Goal: Information Seeking & Learning: Learn about a topic

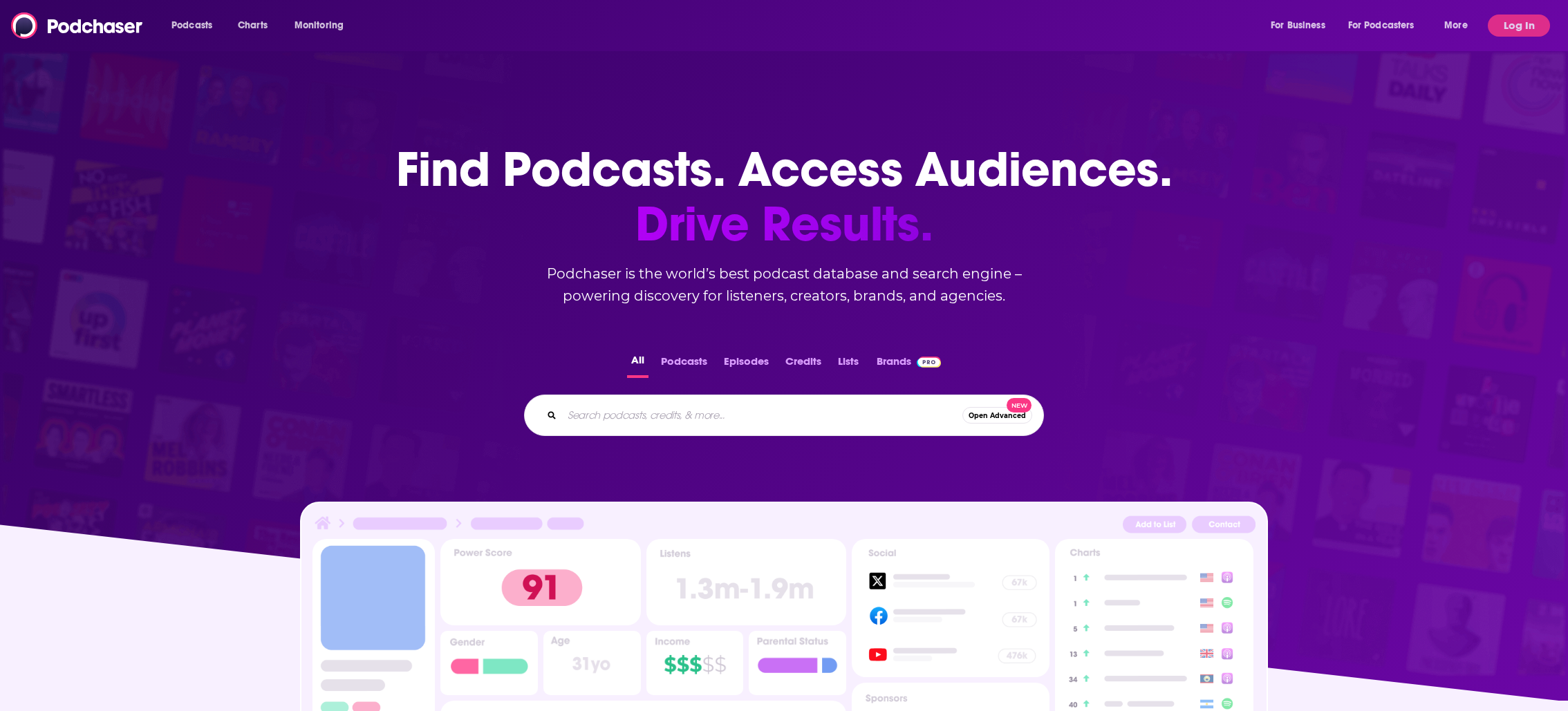
click at [711, 417] on input "Search podcasts, credits, & more..." at bounding box center [762, 415] width 400 height 22
type input "khloe kar"
click at [1503, 34] on button "Log In" at bounding box center [1518, 26] width 62 height 22
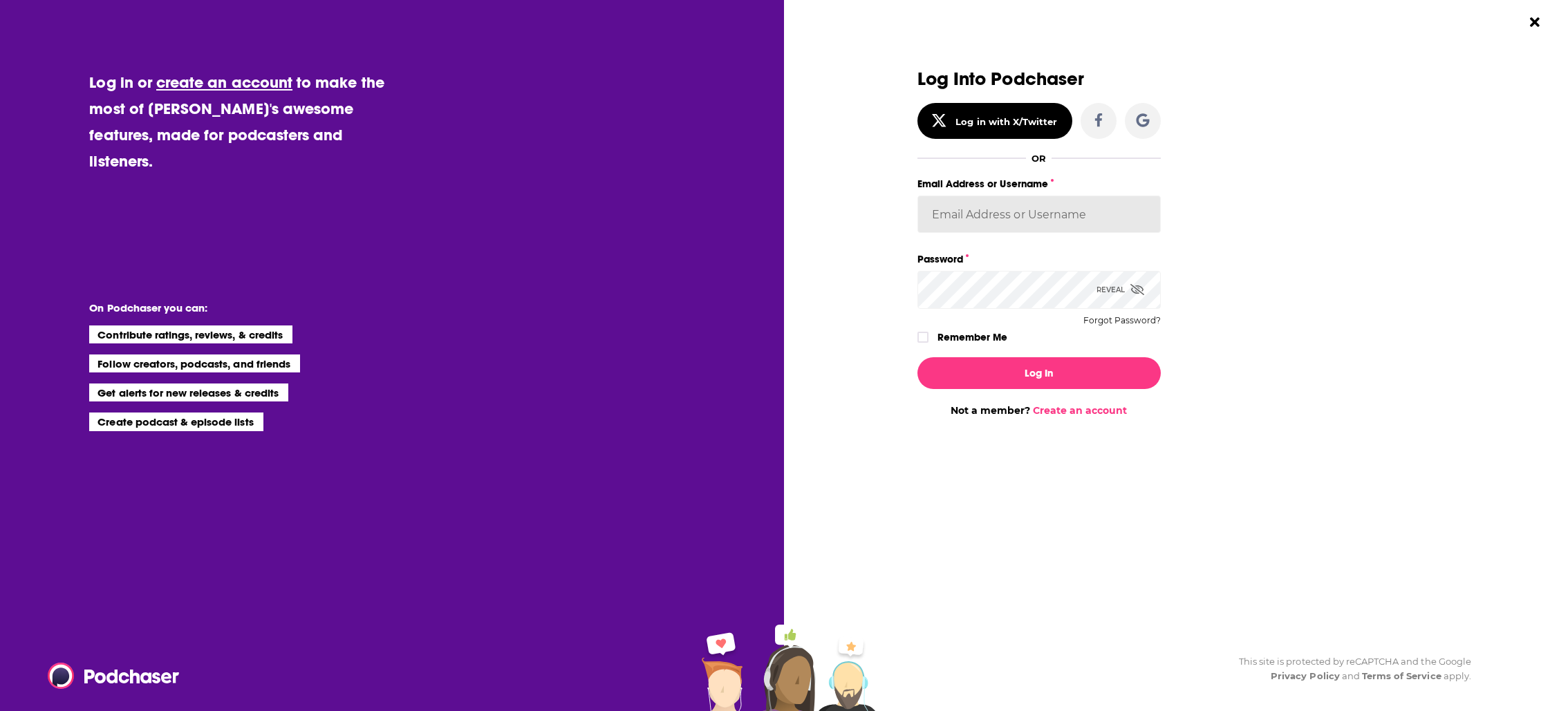
click at [989, 212] on input "Email Address or Username" at bounding box center [1039, 214] width 243 height 37
type input "[EMAIL_ADDRESS][DOMAIN_NAME]"
click at [1011, 378] on button "Log In" at bounding box center [1039, 373] width 243 height 31
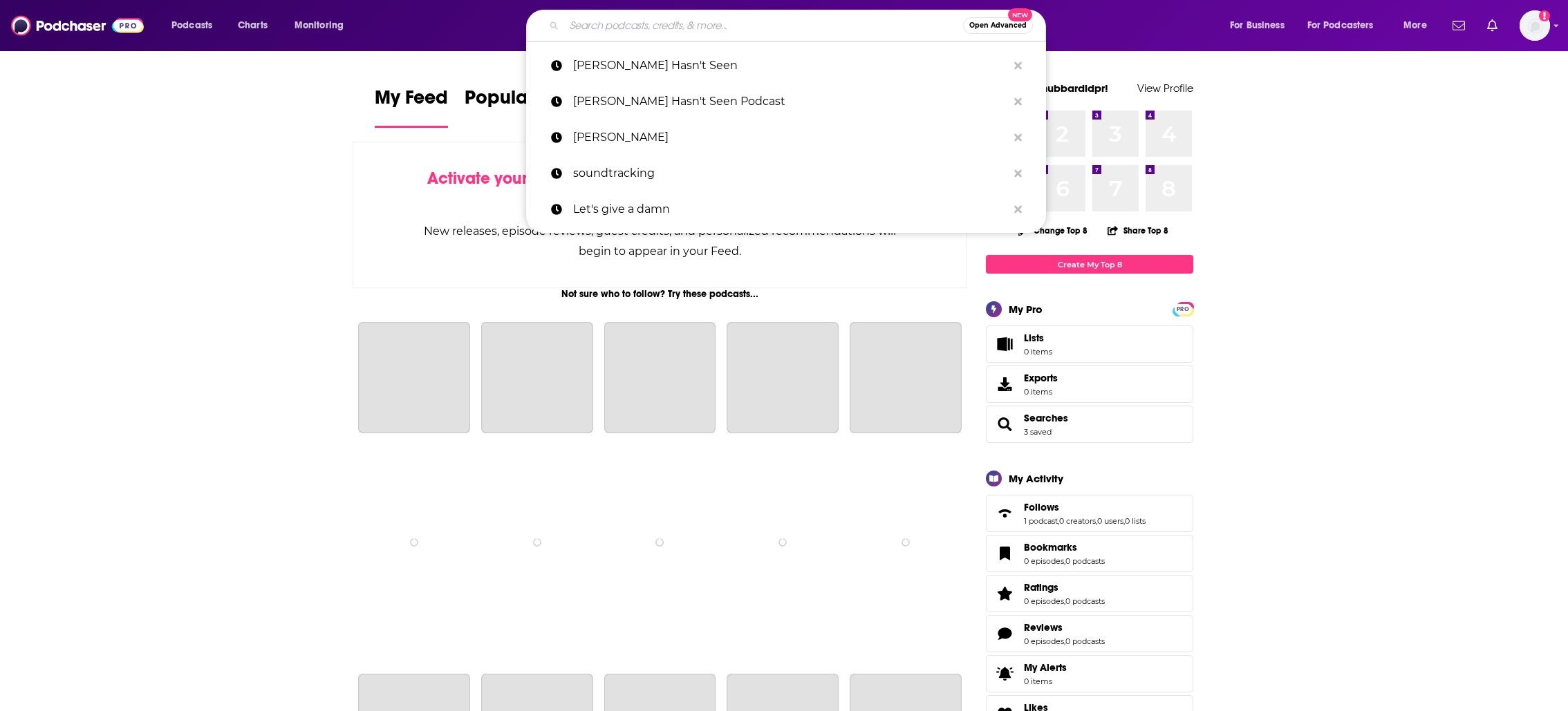
click at [731, 23] on input "Search podcasts, credits, & more..." at bounding box center [763, 26] width 399 height 22
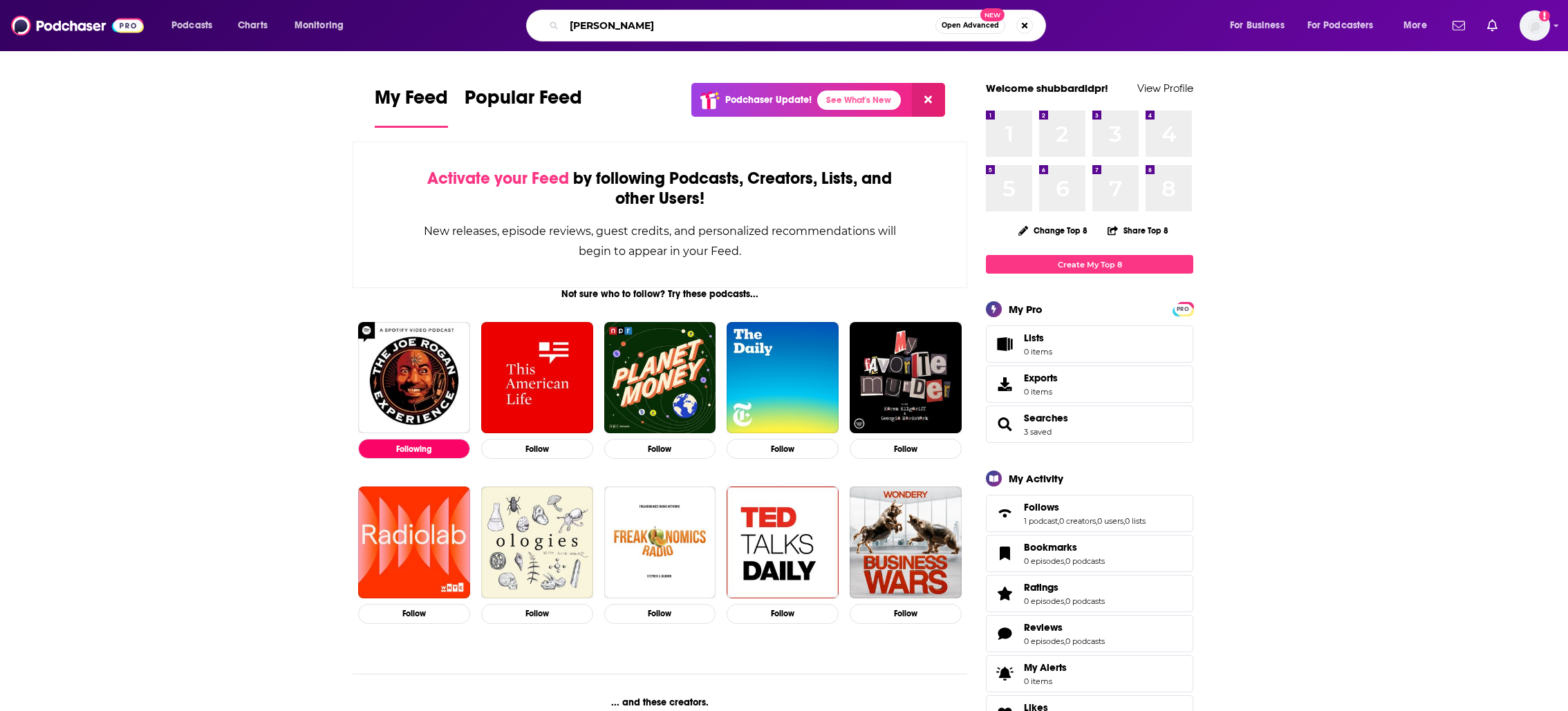
type input "[PERSON_NAME]"
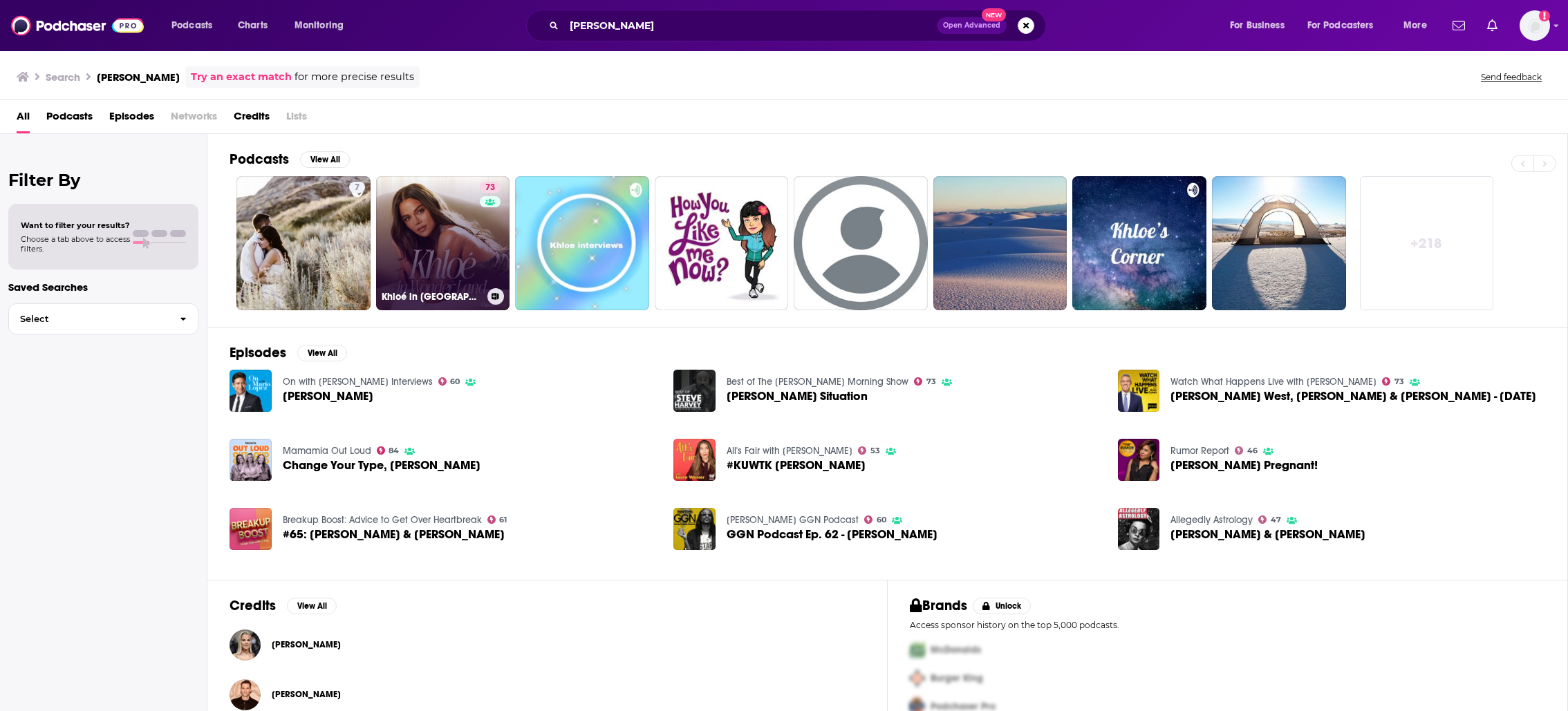
click at [428, 223] on link "73 Khloé in [GEOGRAPHIC_DATA]" at bounding box center [443, 243] width 134 height 134
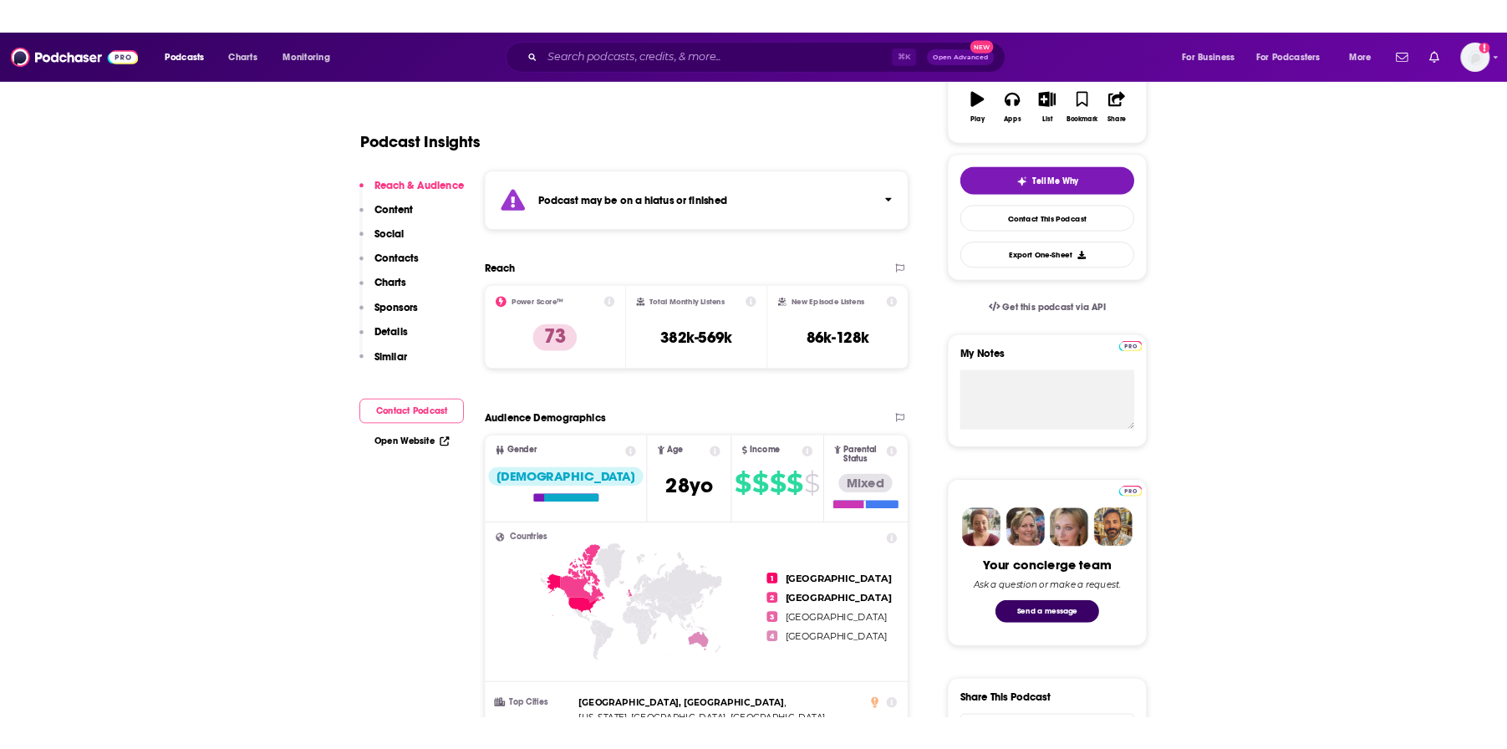
scroll to position [312, 0]
